Goal: Task Accomplishment & Management: Manage account settings

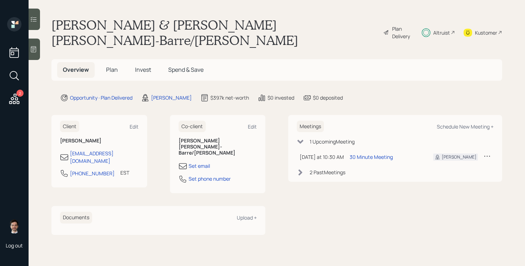
click at [144, 66] on span "Invest" at bounding box center [143, 70] width 16 height 8
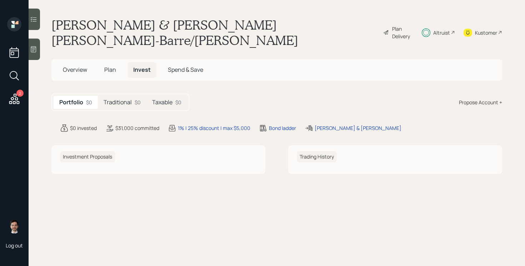
click at [123, 99] on h5 "Traditional" at bounding box center [118, 102] width 28 height 7
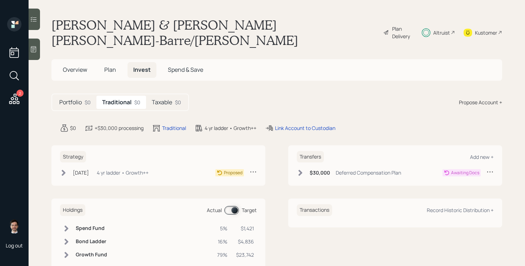
click at [65, 169] on icon at bounding box center [63, 172] width 7 height 7
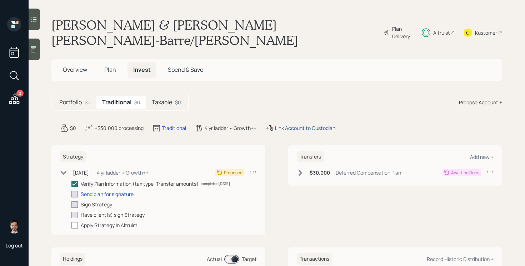
click at [301, 124] on div "Link Account to Custodian" at bounding box center [305, 128] width 60 height 8
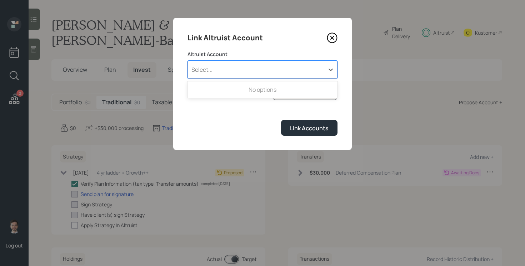
click at [275, 64] on div "Select..." at bounding box center [256, 70] width 136 height 12
click at [241, 123] on div "Link Accounts" at bounding box center [263, 127] width 150 height 15
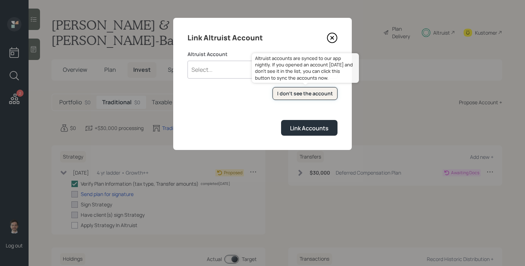
click at [303, 97] on button "I don't see the account" at bounding box center [305, 93] width 65 height 13
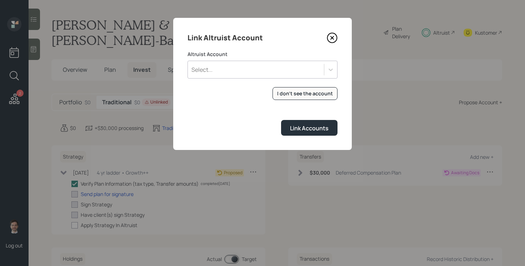
click at [284, 62] on div "Select..." at bounding box center [263, 70] width 150 height 18
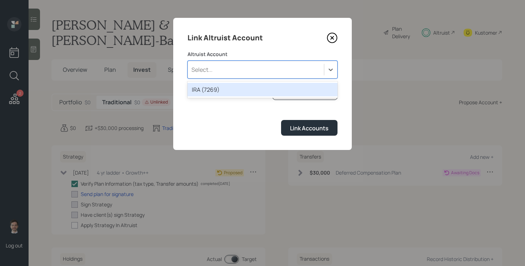
click at [262, 89] on div "IRA (7269)" at bounding box center [263, 90] width 150 height 14
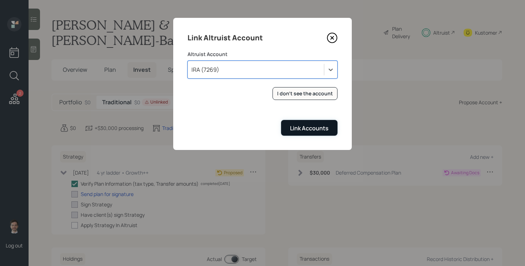
click at [309, 125] on div "Link Accounts" at bounding box center [309, 128] width 39 height 8
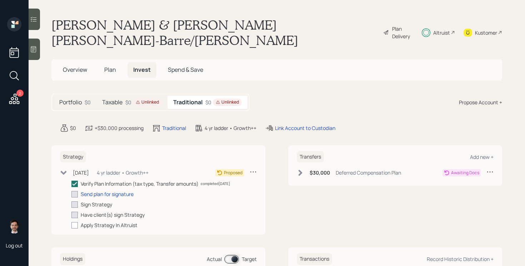
click at [301, 170] on icon at bounding box center [301, 173] width 4 height 6
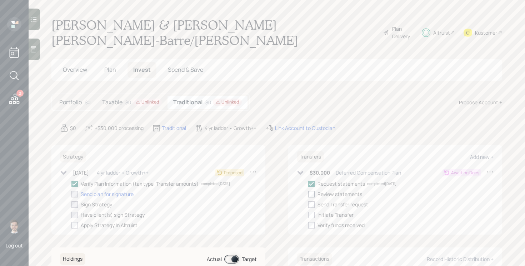
click at [314, 191] on div at bounding box center [311, 194] width 6 height 6
click at [308, 194] on input "checkbox" at bounding box center [308, 194] width 0 height 0
checkbox input "true"
click at [301, 169] on icon at bounding box center [300, 172] width 7 height 7
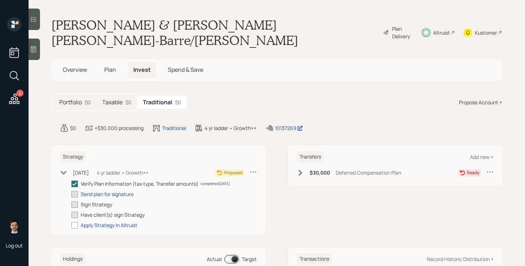
click at [114, 62] on h5 "Plan" at bounding box center [110, 69] width 23 height 15
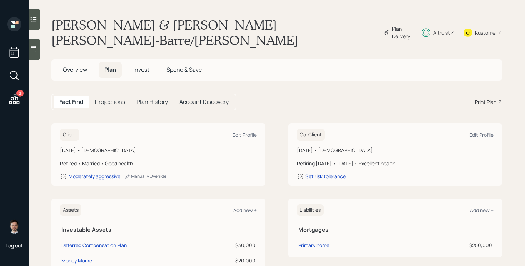
click at [77, 66] on span "Overview" at bounding box center [75, 70] width 24 height 8
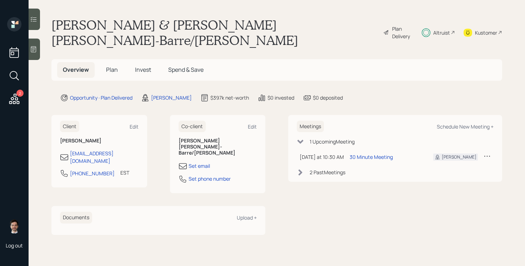
click at [108, 66] on span "Plan" at bounding box center [112, 70] width 12 height 8
